Goal: Task Accomplishment & Management: Manage account settings

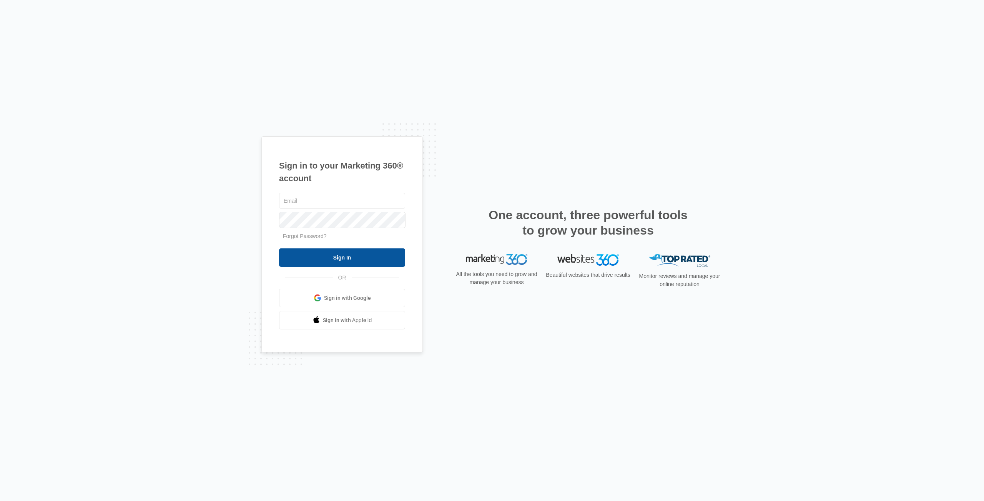
type input "[EMAIL_ADDRESS][DOMAIN_NAME]"
click at [377, 264] on input "Sign In" at bounding box center [342, 258] width 126 height 18
